Goal: Information Seeking & Learning: Learn about a topic

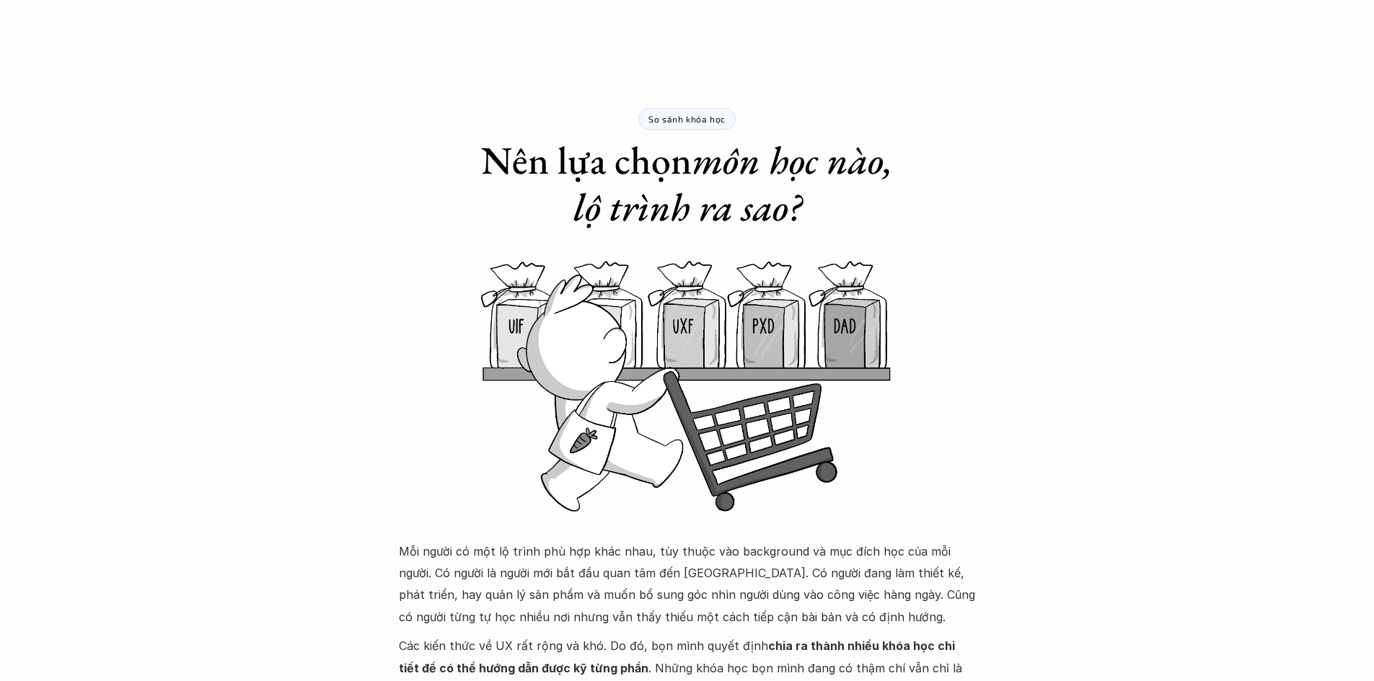
scroll to position [1154, 0]
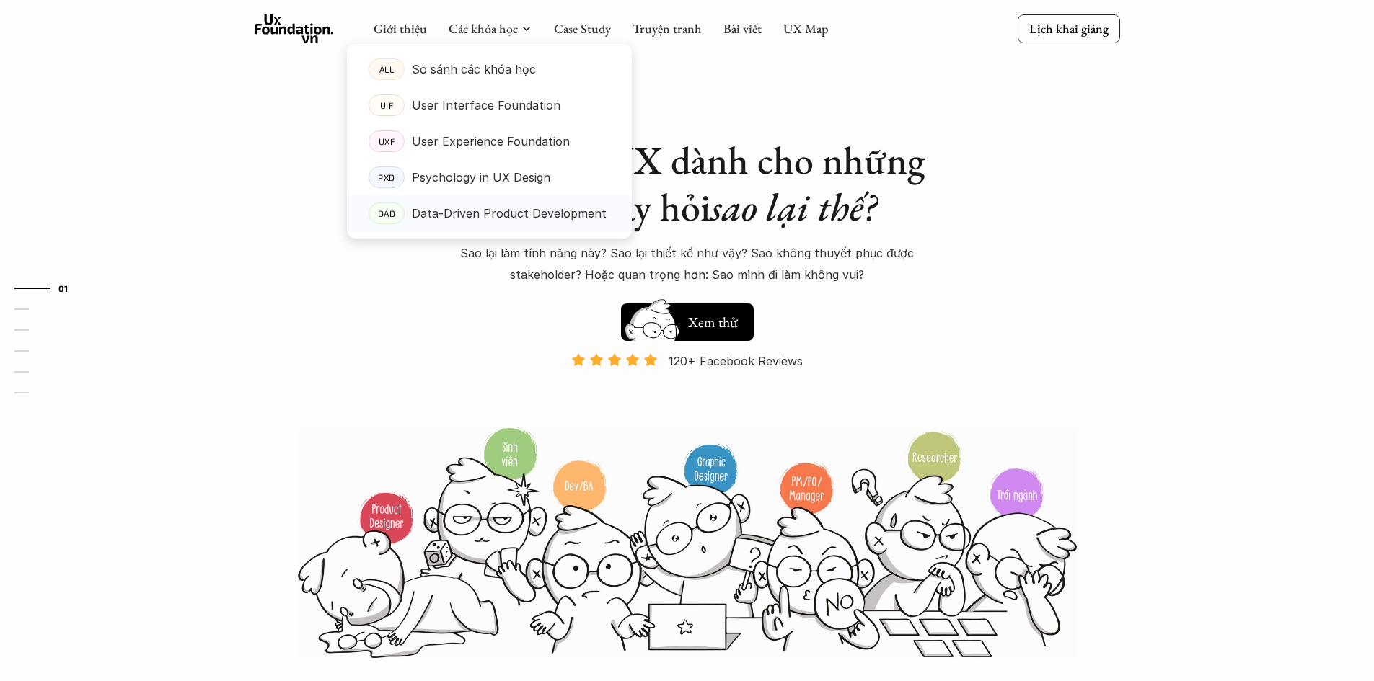
click at [483, 219] on p "Data-Driven Product Development" at bounding box center [509, 214] width 195 height 22
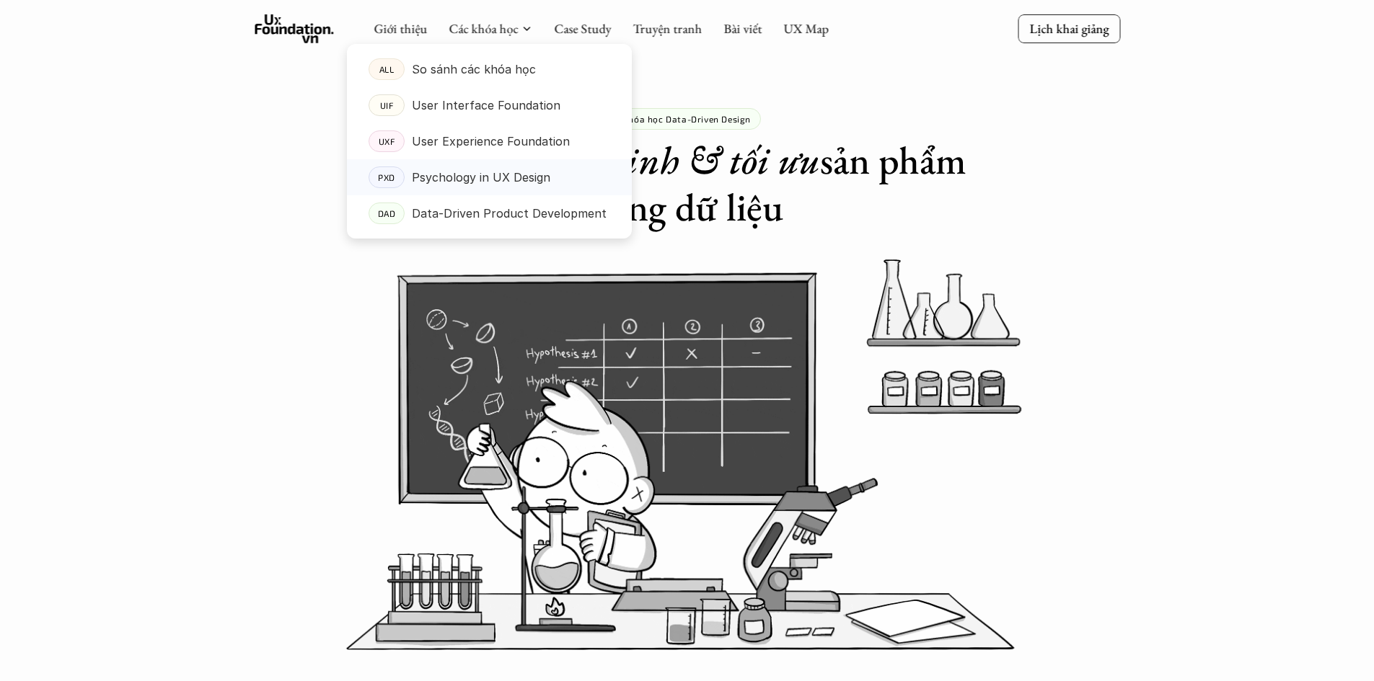
click at [446, 180] on p "Psychology in UX Design" at bounding box center [481, 178] width 138 height 22
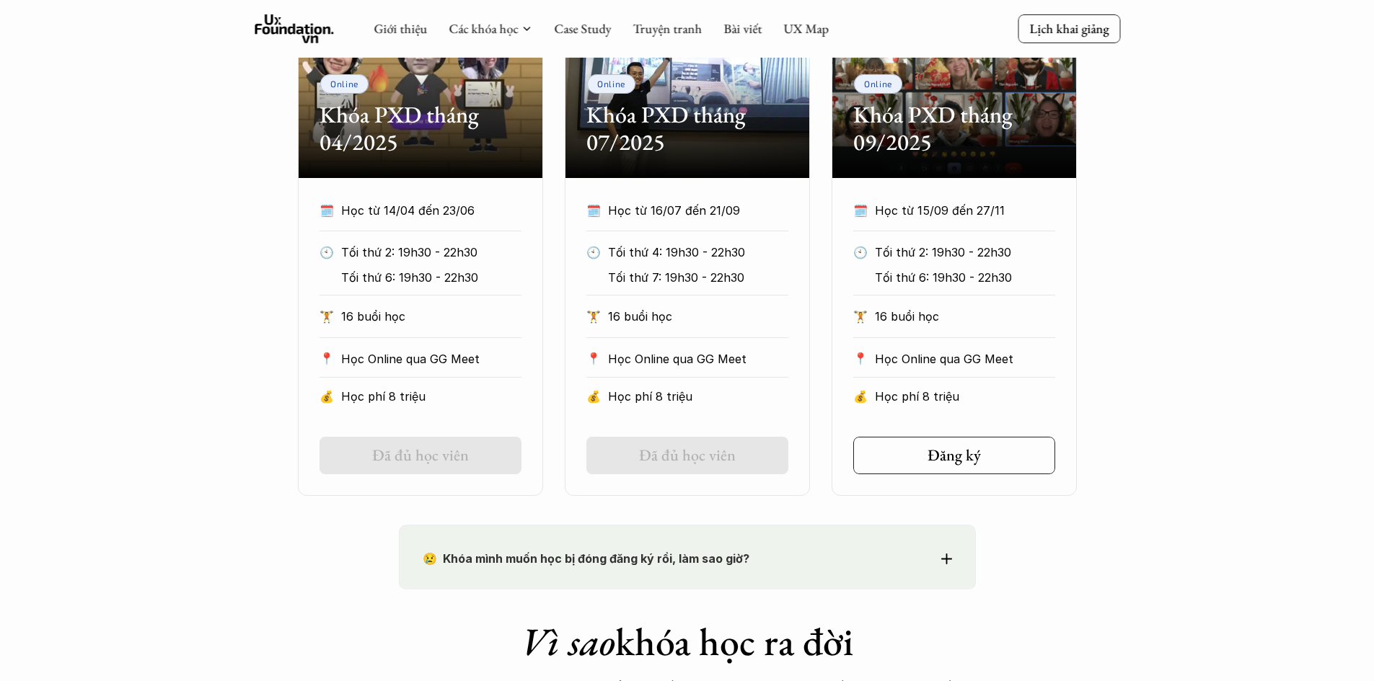
scroll to position [577, 0]
